Goal: Task Accomplishment & Management: Complete application form

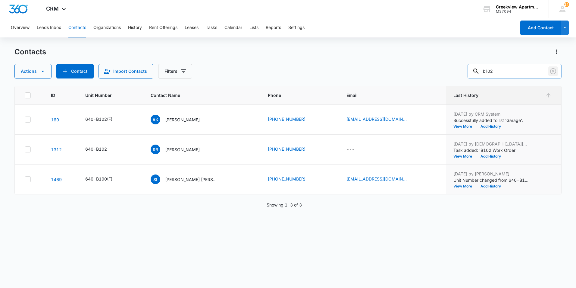
click at [551, 72] on icon "Clear" at bounding box center [553, 71] width 7 height 7
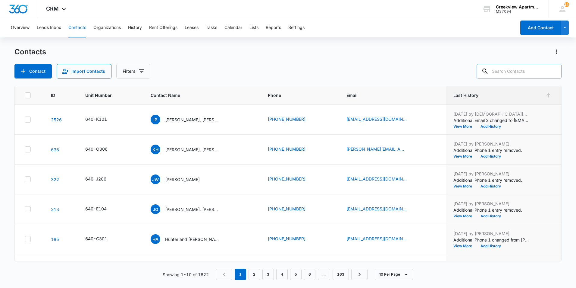
click at [552, 72] on div at bounding box center [554, 71] width 10 height 14
click at [524, 70] on input "text" at bounding box center [519, 71] width 85 height 14
type input "[PERSON_NAME]"
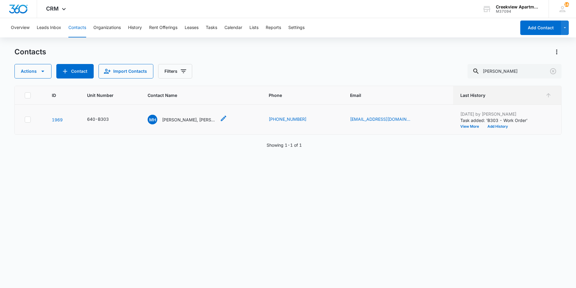
click at [186, 118] on p "[PERSON_NAME], [PERSON_NAME]" at bounding box center [189, 119] width 54 height 6
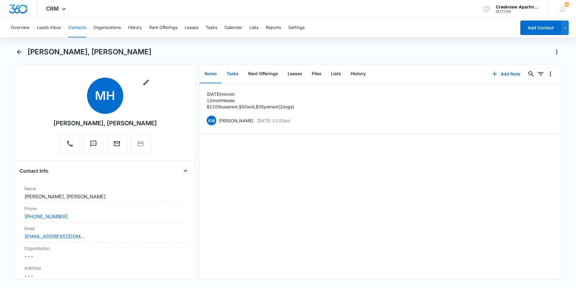
click at [234, 77] on button "Tasks" at bounding box center [233, 73] width 22 height 19
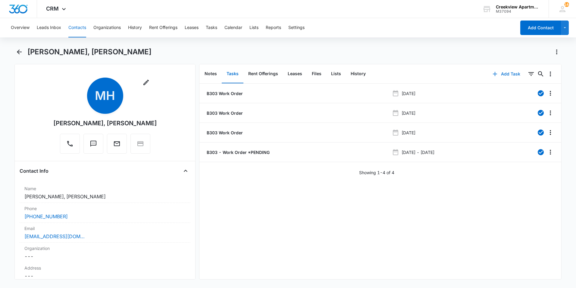
click at [505, 76] on button "Add Task" at bounding box center [507, 74] width 40 height 14
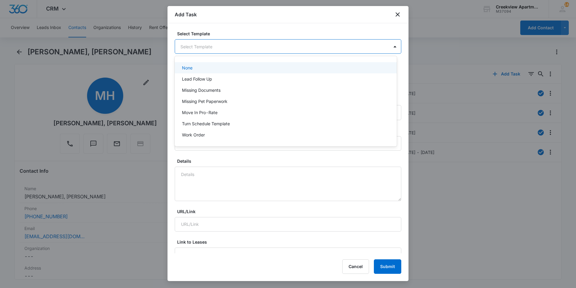
click at [370, 47] on body "CRM Apps Reputation Websites Forms CRM Email Social Content Ads Intelligence Fi…" at bounding box center [288, 144] width 576 height 288
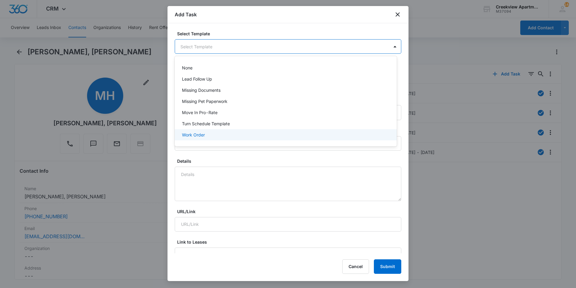
click at [222, 132] on div "Work Order" at bounding box center [285, 134] width 206 height 6
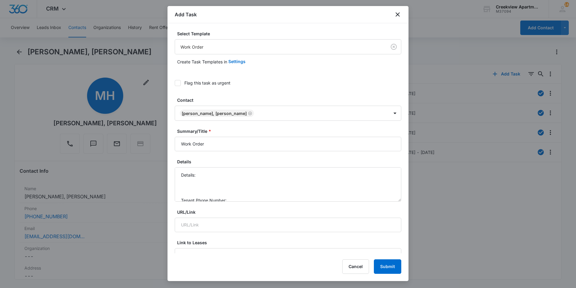
click at [138, 91] on div at bounding box center [288, 144] width 576 height 288
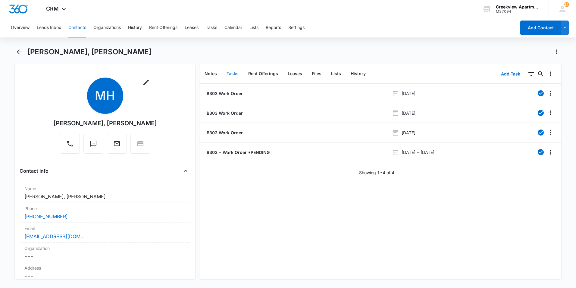
click at [138, 91] on div at bounding box center [288, 144] width 576 height 288
click at [505, 71] on button "Add Task" at bounding box center [507, 74] width 40 height 14
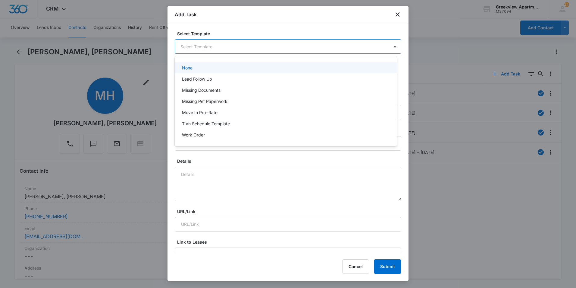
click at [200, 48] on body "CRM Apps Reputation Websites Forms CRM Email Social Content Ads Intelligence Fi…" at bounding box center [288, 144] width 576 height 288
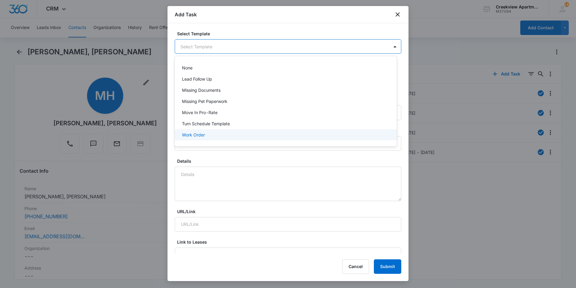
click at [217, 136] on div "Work Order" at bounding box center [285, 134] width 206 height 6
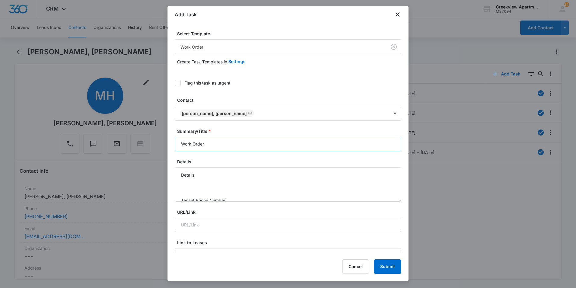
click at [182, 143] on input "Work Order" at bounding box center [288, 144] width 227 height 14
type input "B303 Work Order"
click at [214, 178] on textarea "Details: Tenant Phone Number: Call Before:" at bounding box center [288, 184] width 227 height 34
click at [216, 174] on textarea "Details: Tenant Phone Number: Call Before:" at bounding box center [288, 184] width 227 height 34
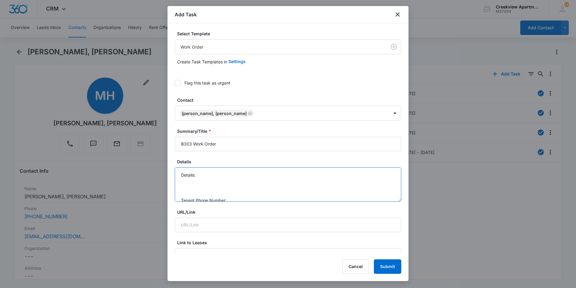
click at [216, 174] on textarea "Details: Tenant Phone Number: Call Before:" at bounding box center [288, 184] width 227 height 34
click at [241, 173] on textarea "Details: A/C stopped working after you guys had came an Tenant Phone Number: Ca…" at bounding box center [288, 184] width 227 height 34
drag, startPoint x: 305, startPoint y: 175, endPoint x: 253, endPoint y: 178, distance: 51.6
click at [254, 178] on textarea "Details: A/C stopped working again after you guys had came an Tenant Phone Numb…" at bounding box center [288, 184] width 227 height 34
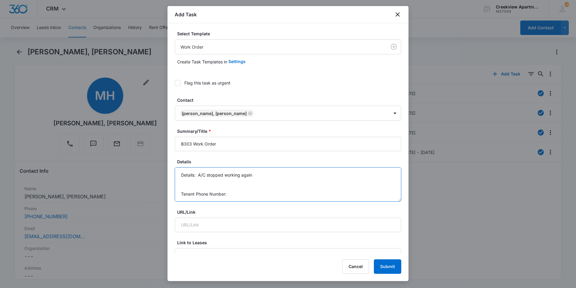
click at [237, 193] on textarea "Details: A/C stopped working again Tenant Phone Number: Call Before:" at bounding box center [288, 184] width 227 height 34
click at [264, 193] on textarea "Details: A/C stopped working again Tenant Phone Number: [PHONE_NUMBER] Call Bef…" at bounding box center [288, 184] width 227 height 34
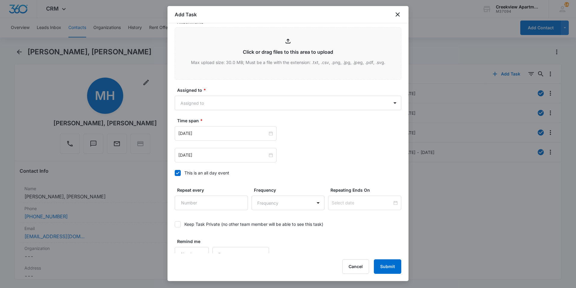
scroll to position [328, 0]
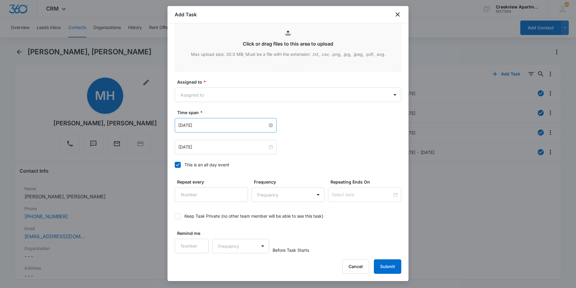
type textarea "Details: A/C stopped working again Tenant Phone Number: [PHONE_NUMBER] Call Bef…"
click at [215, 121] on div "[DATE]" at bounding box center [226, 125] width 102 height 14
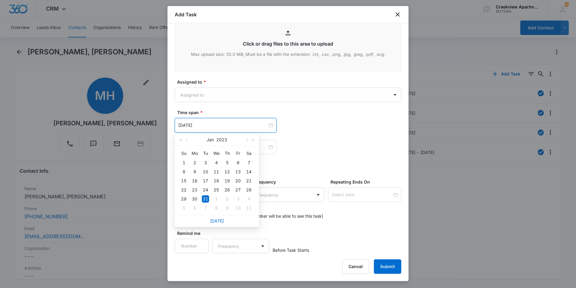
click at [215, 216] on div "[DATE]" at bounding box center [217, 221] width 84 height 12
click at [220, 225] on div "[DATE]" at bounding box center [217, 221] width 84 height 12
click at [220, 223] on div "[DATE]" at bounding box center [217, 221] width 84 height 12
click at [220, 222] on link "[DATE]" at bounding box center [217, 220] width 14 height 5
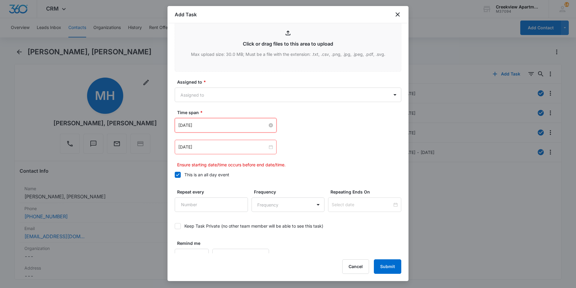
click at [241, 128] on input "[DATE]" at bounding box center [222, 125] width 89 height 7
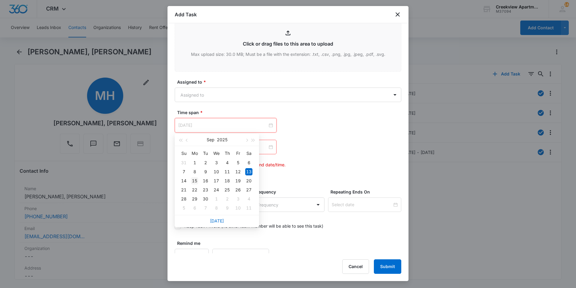
type input "[DATE]"
click at [195, 181] on div "15" at bounding box center [194, 180] width 7 height 7
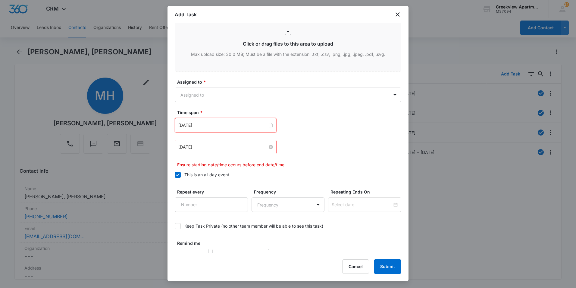
click at [212, 148] on input "[DATE]" at bounding box center [222, 146] width 89 height 7
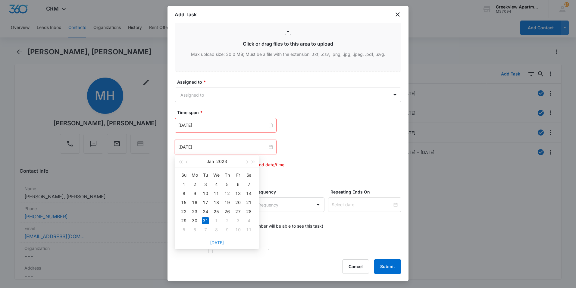
click at [213, 243] on link "[DATE]" at bounding box center [217, 242] width 14 height 5
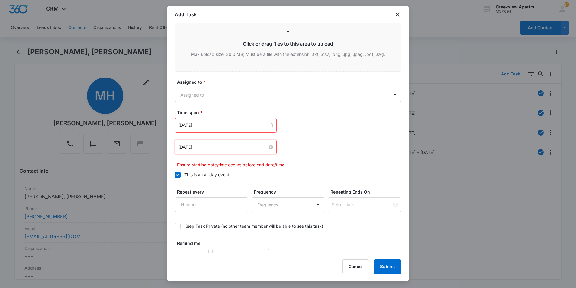
click at [215, 146] on input "[DATE]" at bounding box center [222, 146] width 89 height 7
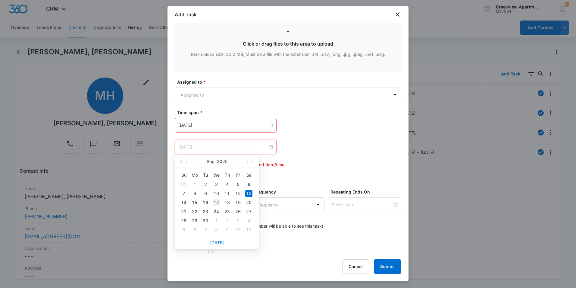
type input "[DATE]"
click at [215, 202] on div "17" at bounding box center [216, 202] width 7 height 7
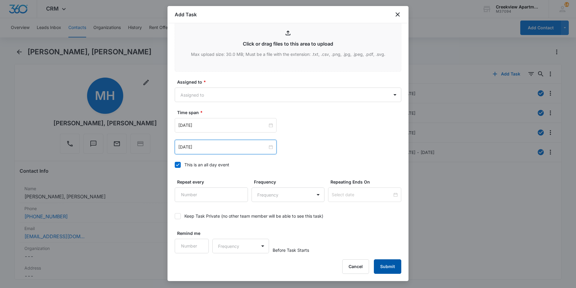
click at [387, 265] on button "Submit" at bounding box center [387, 266] width 27 height 14
click at [255, 89] on body "CRM Apps Reputation Websites Forms CRM Email Social Content Ads Intelligence Fi…" at bounding box center [288, 144] width 576 height 288
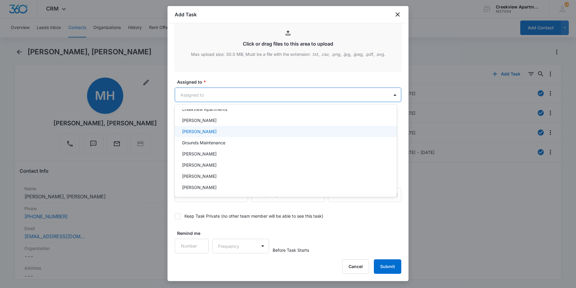
scroll to position [90, 0]
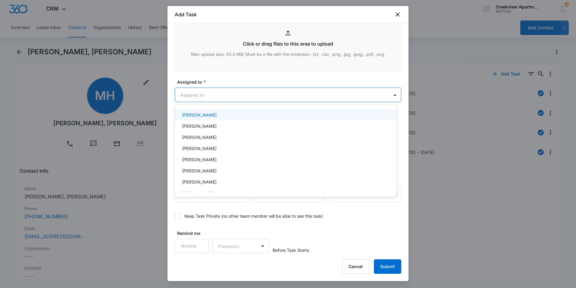
click at [210, 118] on div "[PERSON_NAME]" at bounding box center [285, 115] width 206 height 6
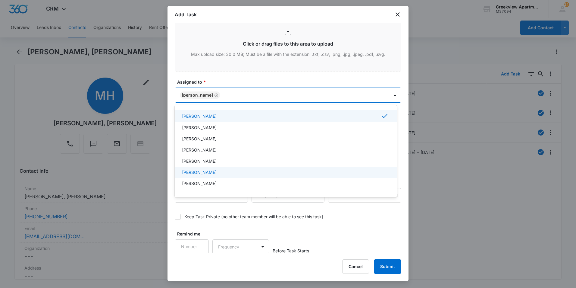
click at [394, 270] on div at bounding box center [288, 144] width 576 height 288
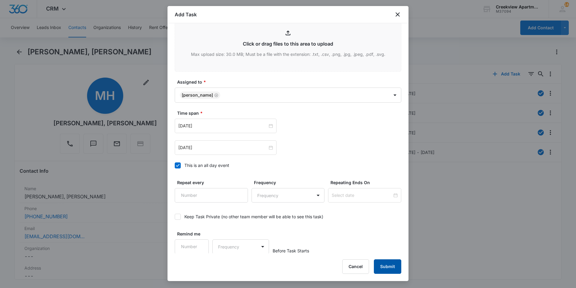
click at [393, 266] on button "Submit" at bounding box center [387, 266] width 27 height 14
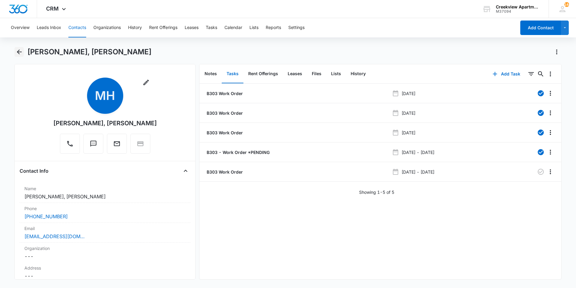
click at [22, 50] on icon "Back" at bounding box center [19, 51] width 7 height 7
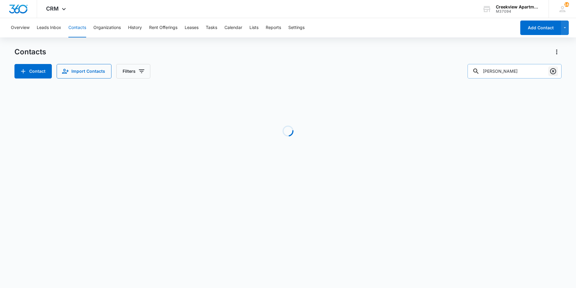
click at [554, 71] on icon "Clear" at bounding box center [553, 71] width 6 height 6
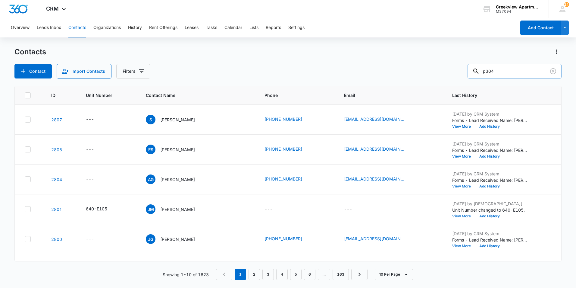
type input "p304"
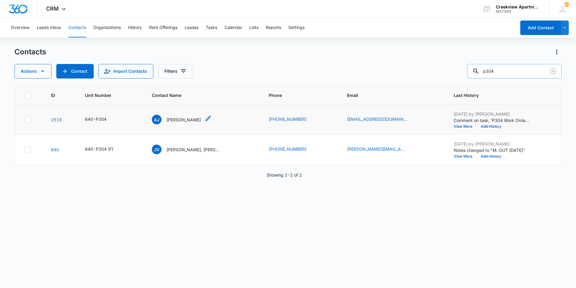
click at [182, 122] on p "[PERSON_NAME]" at bounding box center [183, 119] width 35 height 6
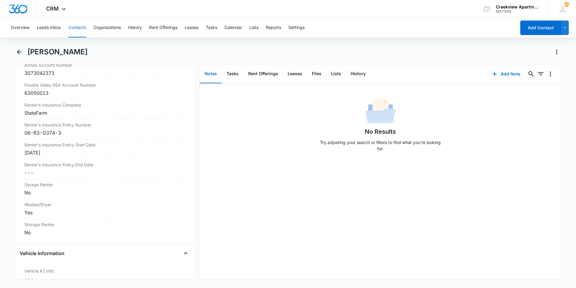
scroll to position [753, 0]
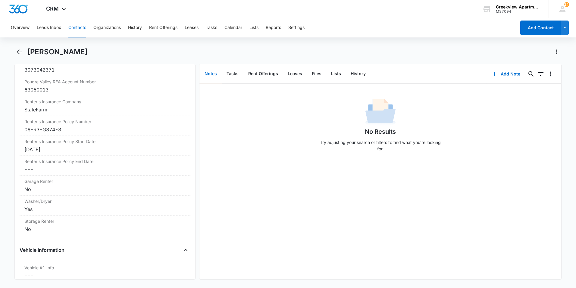
click at [277, 201] on div "No Results Try adjusting your search or filters to find what you’re looking for." at bounding box center [381, 180] width 362 height 195
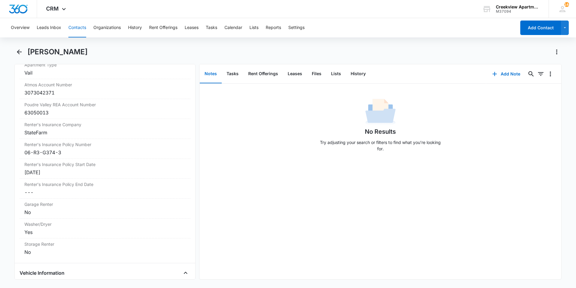
scroll to position [663, 0]
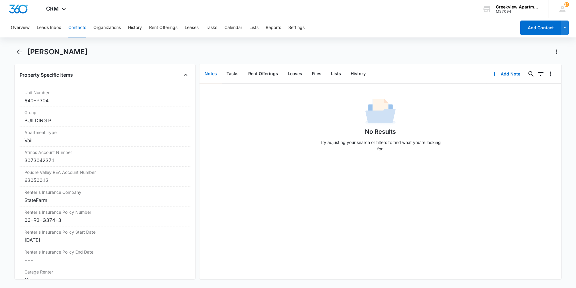
drag, startPoint x: 235, startPoint y: 248, endPoint x: 235, endPoint y: 251, distance: 3.3
click at [235, 248] on div "No Results Try adjusting your search or filters to find what you’re looking for." at bounding box center [381, 180] width 362 height 195
click at [20, 51] on icon "Back" at bounding box center [19, 51] width 7 height 7
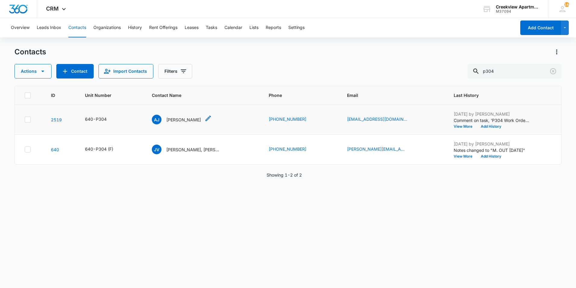
click at [179, 116] on p "[PERSON_NAME]" at bounding box center [183, 119] width 35 height 6
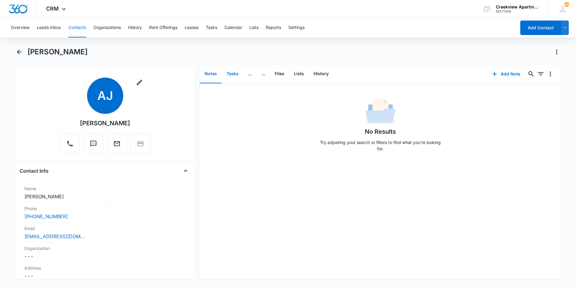
click at [233, 74] on button "Tasks" at bounding box center [233, 73] width 22 height 19
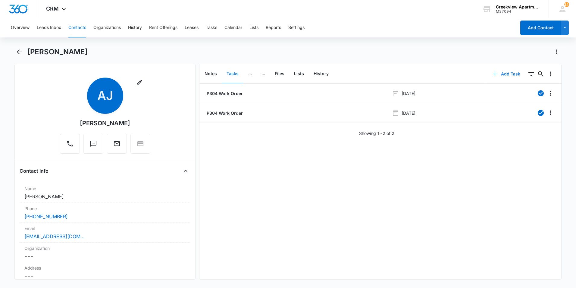
click at [509, 77] on button "Add Task" at bounding box center [507, 74] width 40 height 14
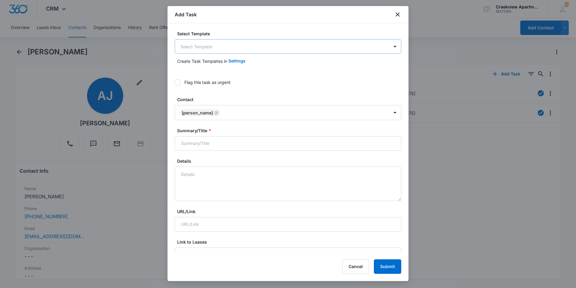
click at [228, 47] on body "CRM Apps Reputation Websites Forms CRM Email Social Content Ads Intelligence Fi…" at bounding box center [288, 144] width 576 height 288
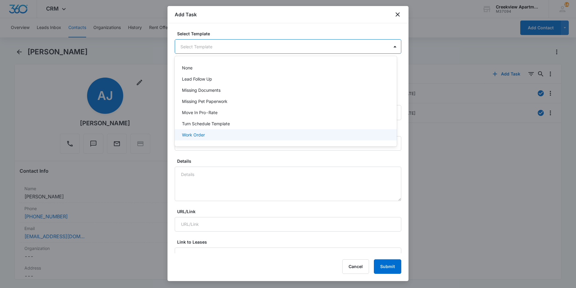
click at [204, 135] on p "Work Order" at bounding box center [193, 134] width 23 height 6
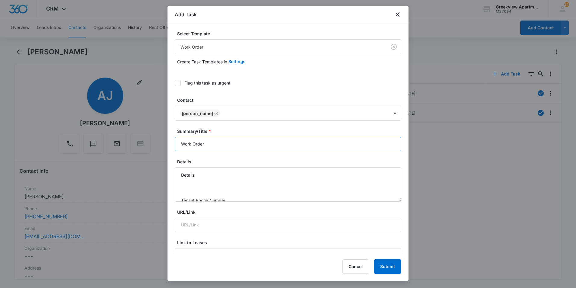
click at [180, 144] on input "Work Order" at bounding box center [288, 144] width 227 height 14
type input "P304 Work Order"
click at [259, 177] on textarea "Details: Tenant Phone Number: Call Before:" at bounding box center [288, 184] width 227 height 34
click at [255, 184] on textarea "Details: Toilet not working Tenant Phone Number: Call Before:" at bounding box center [288, 184] width 227 height 34
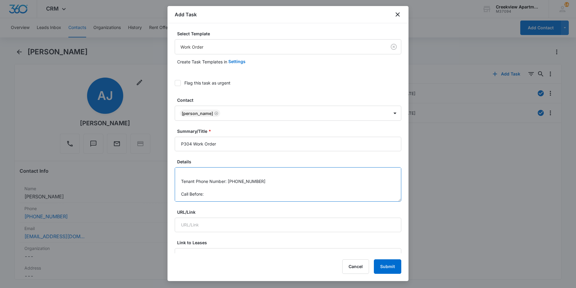
click at [220, 197] on textarea "Details: Toilet not working Tenant Phone Number: [PHONE_NUMBER] Call Before:" at bounding box center [288, 184] width 227 height 34
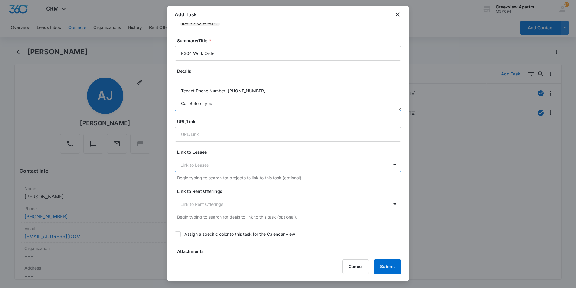
type textarea "Details: Toilet not working Tenant Phone Number: [PHONE_NUMBER] Call Before: yes"
click at [218, 164] on div at bounding box center [285, 165] width 208 height 8
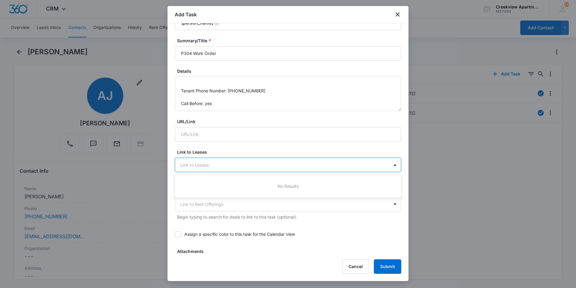
click at [255, 145] on form "Select Template Work Order Create Task Templates in Settings Flag this task as …" at bounding box center [288, 215] width 227 height 550
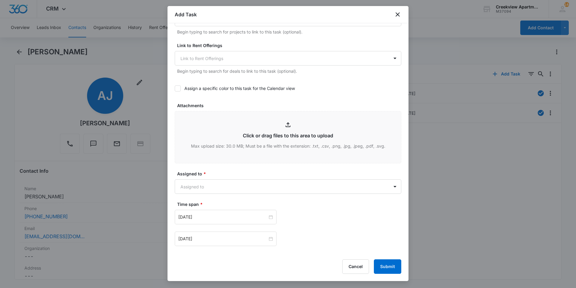
scroll to position [271, 0]
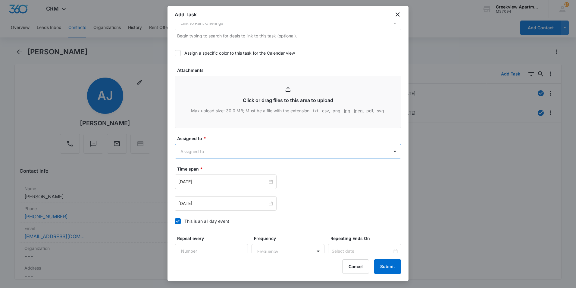
click at [231, 156] on body "CRM Apps Reputation Websites Forms CRM Email Social Content Ads Intelligence Fi…" at bounding box center [288, 144] width 576 height 288
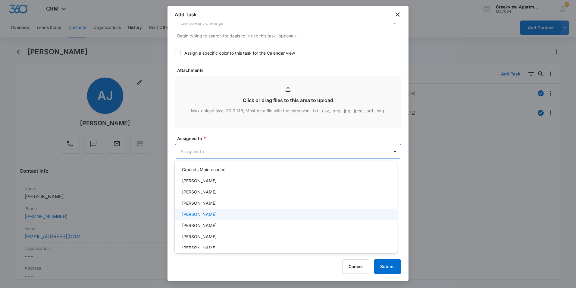
scroll to position [60, 0]
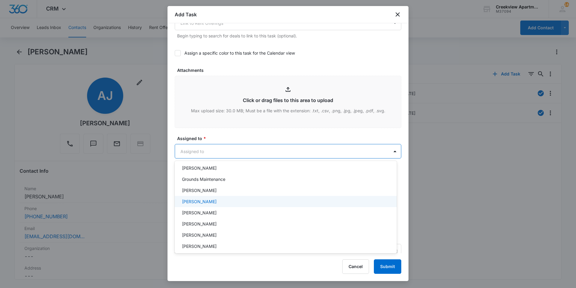
click at [239, 204] on div "[PERSON_NAME]" at bounding box center [285, 201] width 206 height 6
click at [293, 88] on div at bounding box center [288, 144] width 576 height 288
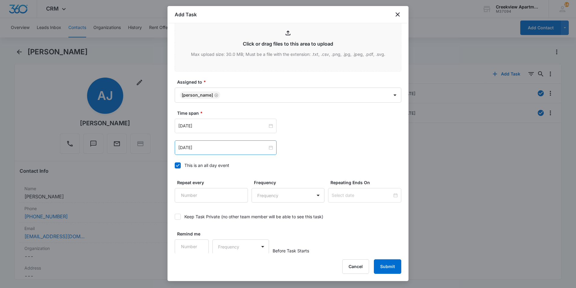
scroll to position [328, 0]
click at [241, 126] on input "[DATE]" at bounding box center [222, 125] width 89 height 7
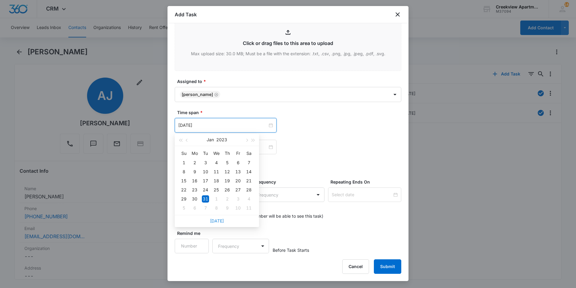
click at [217, 220] on link "[DATE]" at bounding box center [217, 220] width 14 height 5
type input "[DATE]"
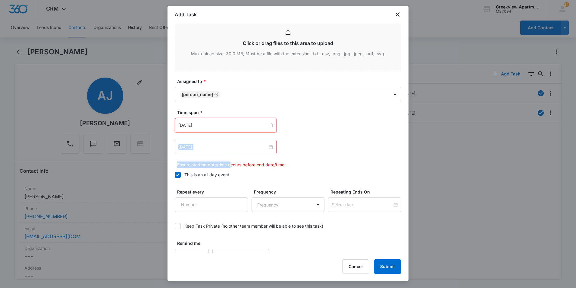
click at [230, 154] on div "[DATE] [DATE] Su Mo Tu We Th Fr Sa 31 1 2 3 4 5 6 7 8 9 10 11 12 13 14 15 16 17…" at bounding box center [288, 143] width 227 height 50
drag, startPoint x: 230, startPoint y: 154, endPoint x: 210, endPoint y: 149, distance: 20.0
click at [207, 144] on input "[DATE]" at bounding box center [222, 146] width 89 height 7
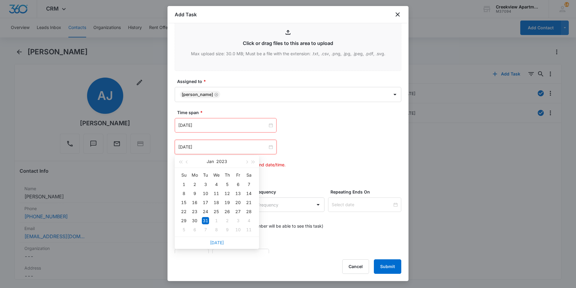
click at [222, 241] on link "[DATE]" at bounding box center [217, 242] width 14 height 5
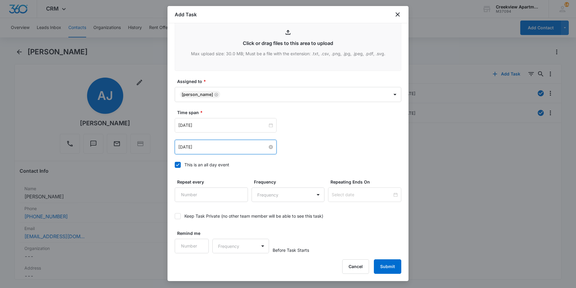
click at [234, 147] on input "[DATE]" at bounding box center [222, 146] width 89 height 7
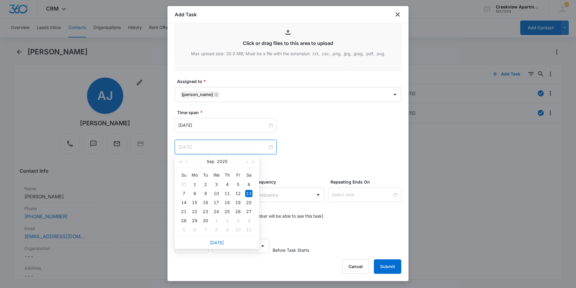
type input "[DATE]"
click at [288, 221] on div "Keep Task Private (no other team member will be able to see this task)" at bounding box center [288, 216] width 227 height 14
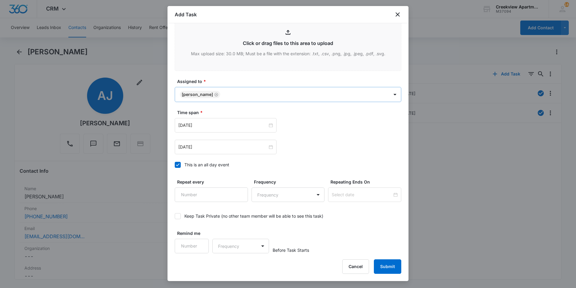
click at [324, 98] on body "CRM Apps Reputation Websites Forms CRM Email Social Content Ads Intelligence Fi…" at bounding box center [288, 144] width 576 height 288
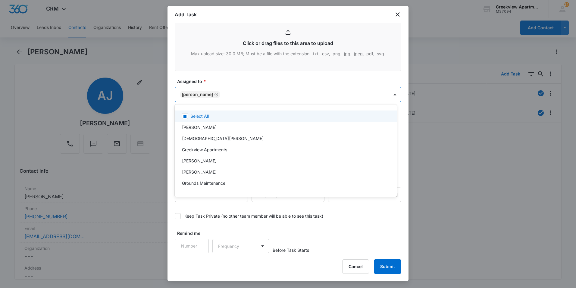
click at [332, 71] on div at bounding box center [288, 144] width 576 height 288
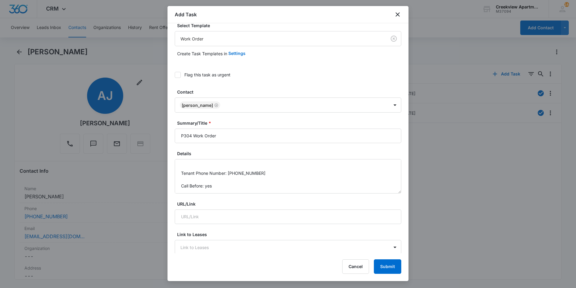
scroll to position [0, 0]
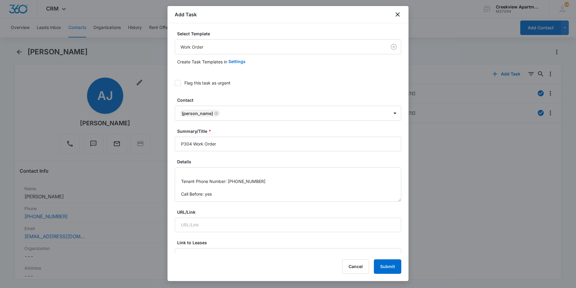
click at [176, 82] on icon at bounding box center [177, 82] width 5 height 5
click at [175, 83] on input "Flag this task as urgent" at bounding box center [175, 83] width 0 height 0
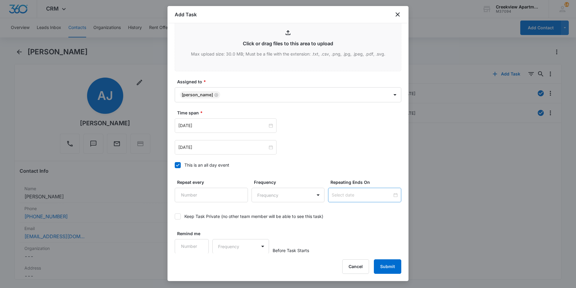
scroll to position [328, 0]
click at [381, 94] on body "CRM Apps Reputation Websites Forms CRM Email Social Content Ads Intelligence Fi…" at bounding box center [288, 144] width 576 height 288
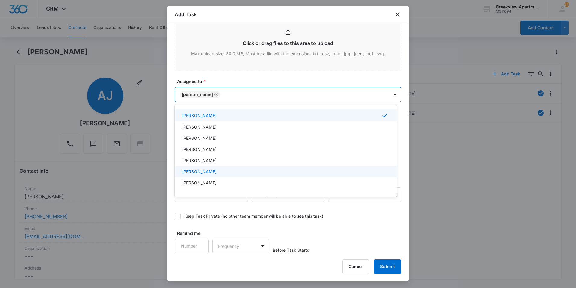
scroll to position [60, 0]
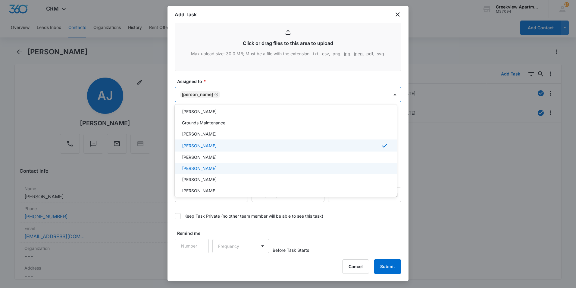
click at [236, 168] on div "[PERSON_NAME]" at bounding box center [285, 168] width 206 height 6
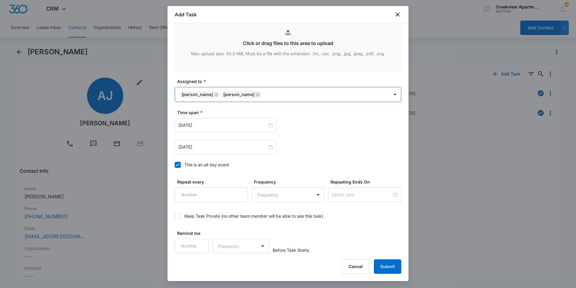
click at [301, 93] on body "CRM Apps Reputation Websites Forms CRM Email Social Content Ads Intelligence Fi…" at bounding box center [288, 144] width 576 height 288
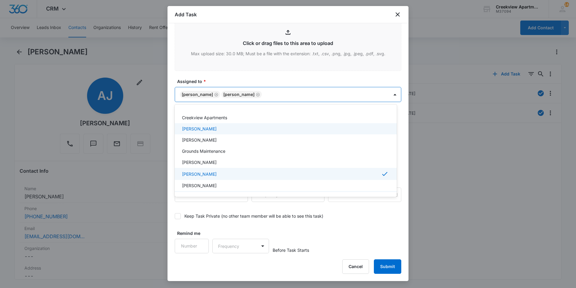
scroll to position [0, 0]
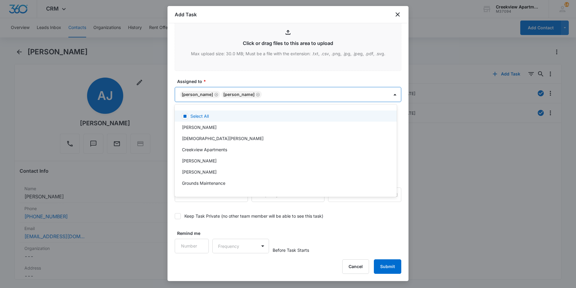
click at [317, 71] on div at bounding box center [288, 144] width 576 height 288
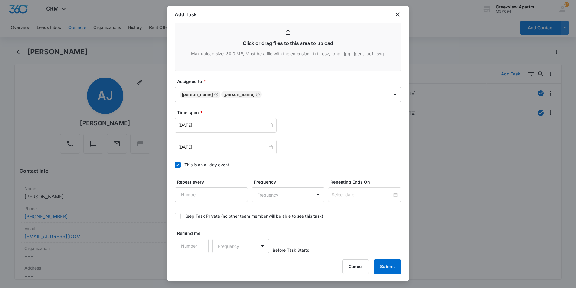
click at [181, 166] on label "This is an all day event" at bounding box center [288, 164] width 227 height 6
click at [175, 165] on input "This is an all day event" at bounding box center [175, 165] width 0 height 0
click at [250, 127] on input "[DATE]" at bounding box center [222, 125] width 89 height 7
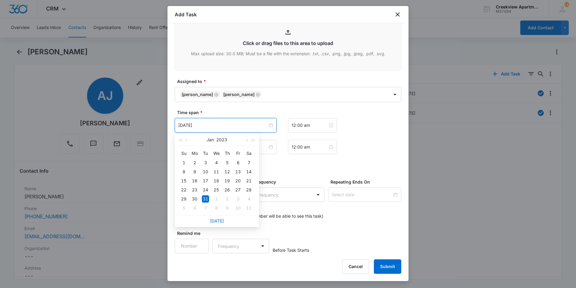
click at [299, 111] on label "Time span *" at bounding box center [290, 112] width 227 height 6
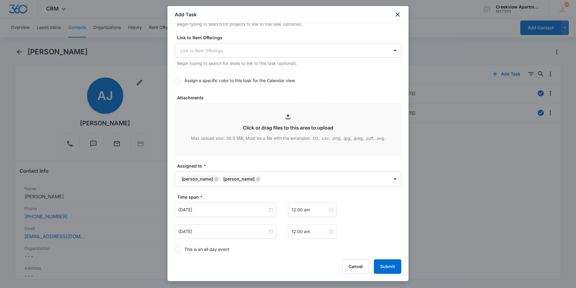
scroll to position [298, 0]
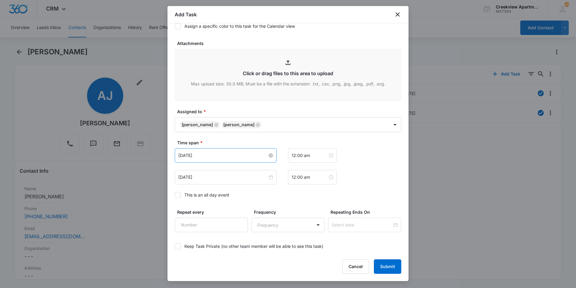
click at [251, 154] on input "[DATE]" at bounding box center [222, 155] width 89 height 7
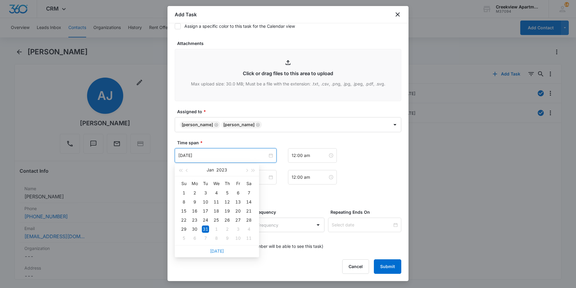
click at [215, 250] on link "[DATE]" at bounding box center [217, 250] width 14 height 5
type input "[DATE]"
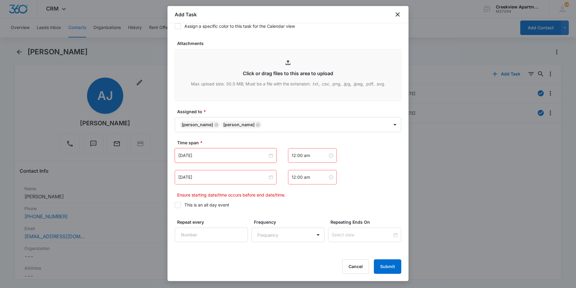
click at [244, 181] on div "[DATE]" at bounding box center [226, 177] width 102 height 14
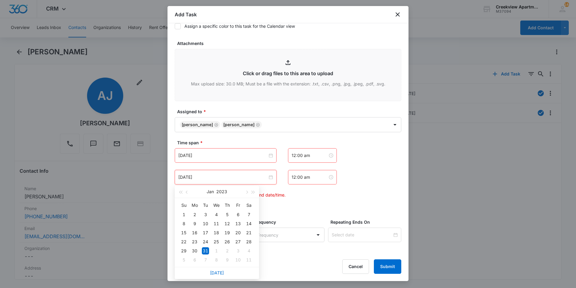
click at [213, 271] on link "[DATE]" at bounding box center [217, 272] width 14 height 5
type input "[DATE]"
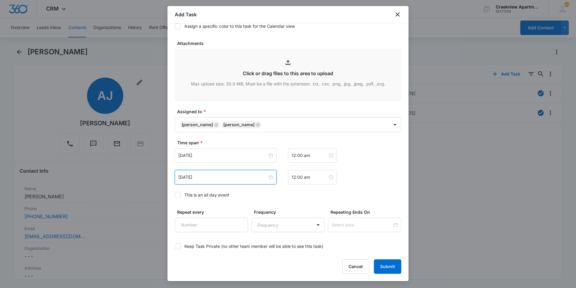
click at [369, 170] on div "[DATE] [DATE] Su Mo Tu We Th Fr Sa 31 1 2 3 4 5 6 7 8 9 10 11 12 13 14 15 16 17…" at bounding box center [288, 177] width 227 height 14
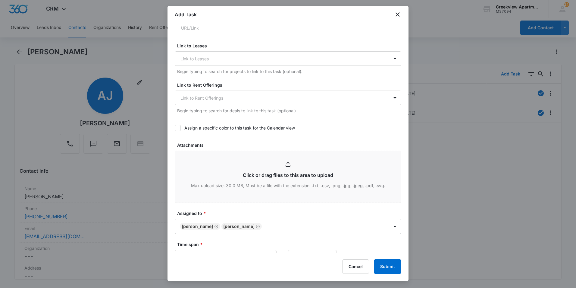
scroll to position [211, 0]
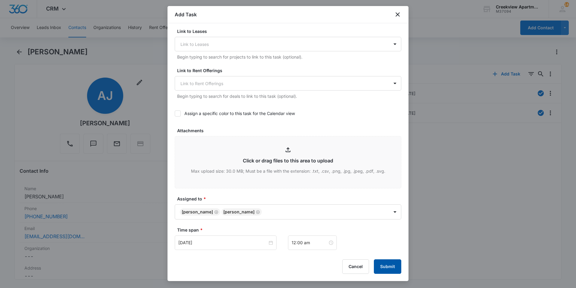
click at [393, 266] on button "Submit" at bounding box center [387, 266] width 27 height 14
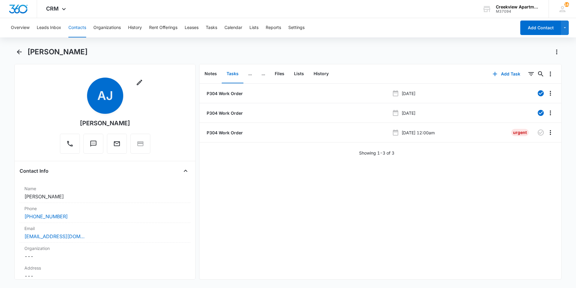
click at [455, 48] on div "[PERSON_NAME]" at bounding box center [294, 52] width 534 height 10
